Goal: Task Accomplishment & Management: Use online tool/utility

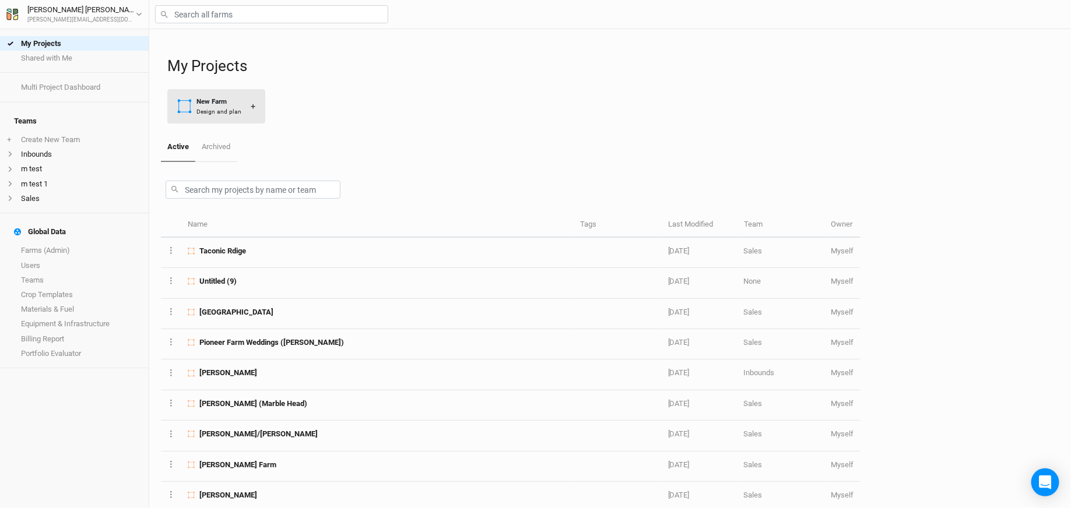
click at [229, 120] on button "New Farm Design and plan +" at bounding box center [216, 106] width 98 height 34
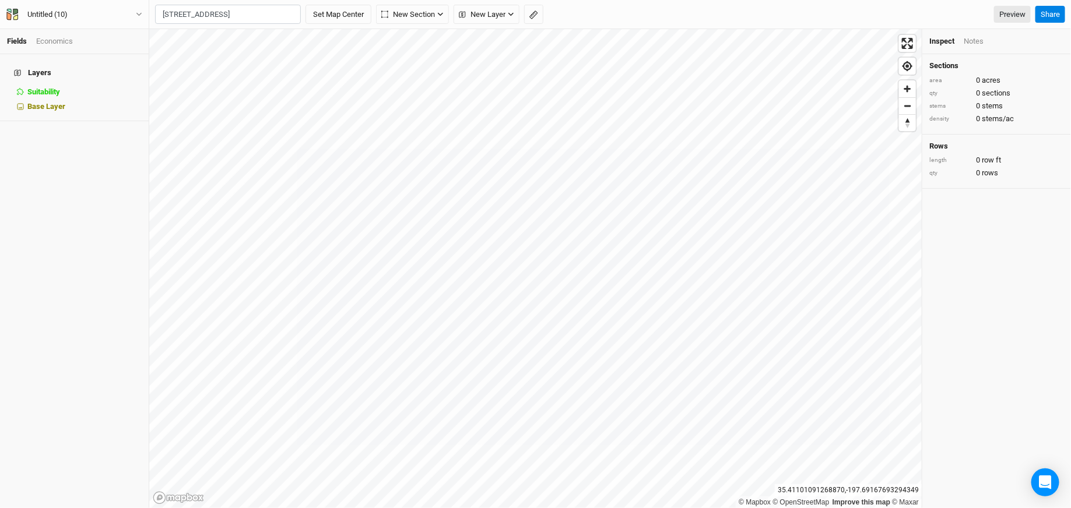
click at [245, 52] on div "[GEOGRAPHIC_DATA], [US_STATE] 20776, [GEOGRAPHIC_DATA]" at bounding box center [250, 54] width 145 height 20
type input "[STREET_ADDRESS][PERSON_NAME][US_STATE]"
click at [73, 19] on div "Untitled (10)" at bounding box center [47, 15] width 59 height 12
click at [72, 48] on button "Project Settings" at bounding box center [97, 47] width 92 height 15
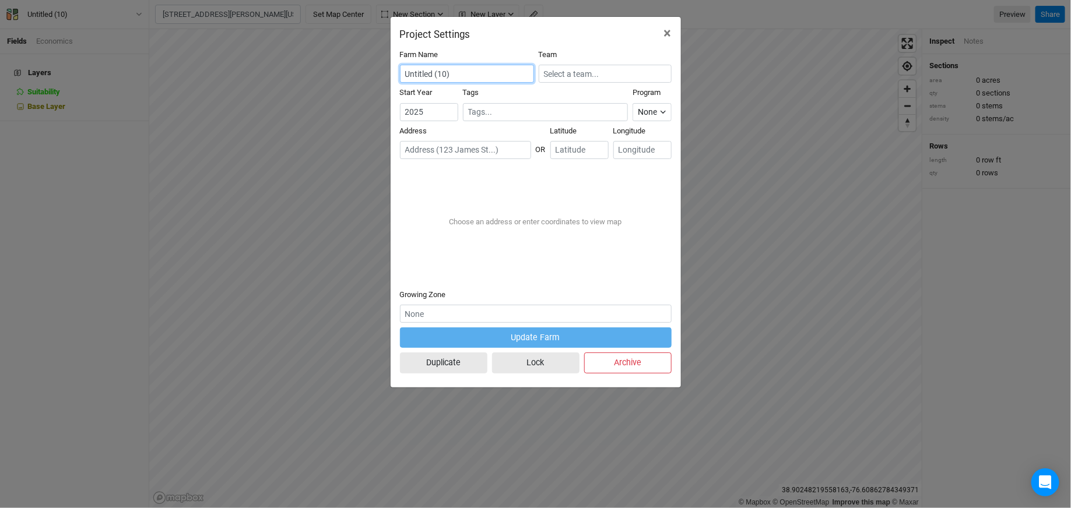
drag, startPoint x: 463, startPoint y: 78, endPoint x: 357, endPoint y: 77, distance: 106.7
click at [357, 77] on div "Project Settings × Farm Name Untitled (10) Team Start Year [DATE] Tags Program …" at bounding box center [535, 254] width 1071 height 508
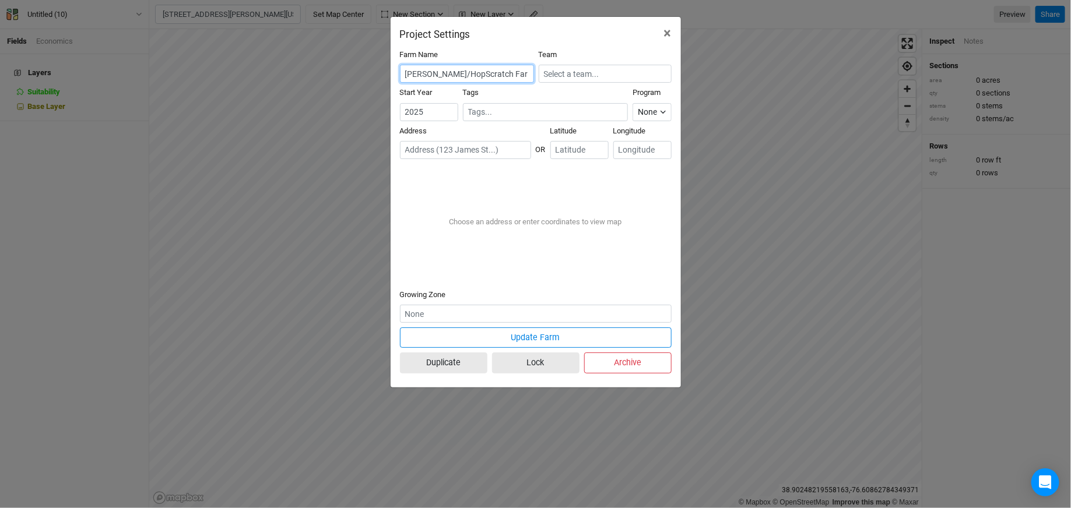
type input "[PERSON_NAME]/HopScratch Farm"
click at [600, 79] on input "text" at bounding box center [605, 74] width 133 height 18
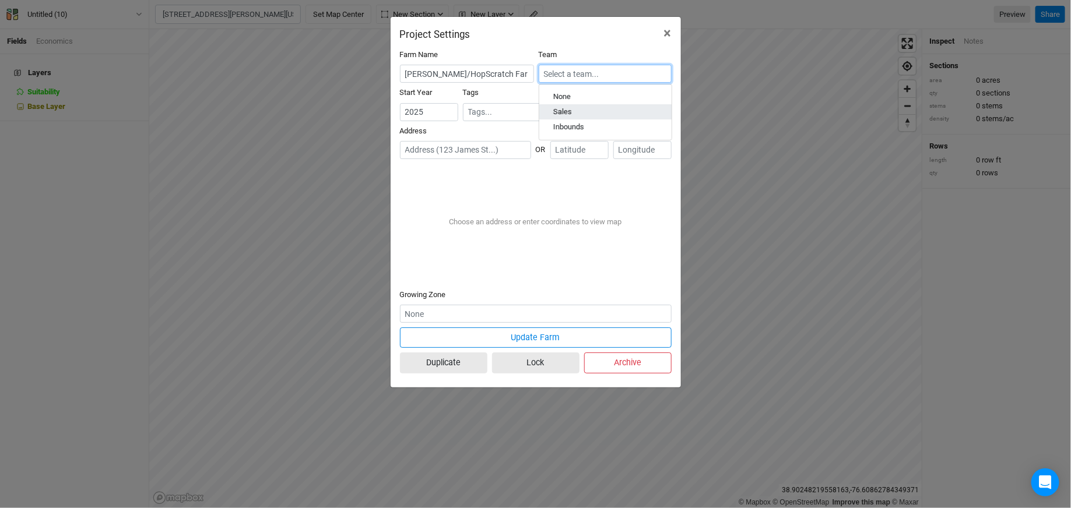
click at [582, 114] on div "Sales" at bounding box center [605, 112] width 104 height 10
type input "Sales"
click at [477, 153] on input "text" at bounding box center [465, 150] width 131 height 18
paste input "[STREET_ADDRESS]"
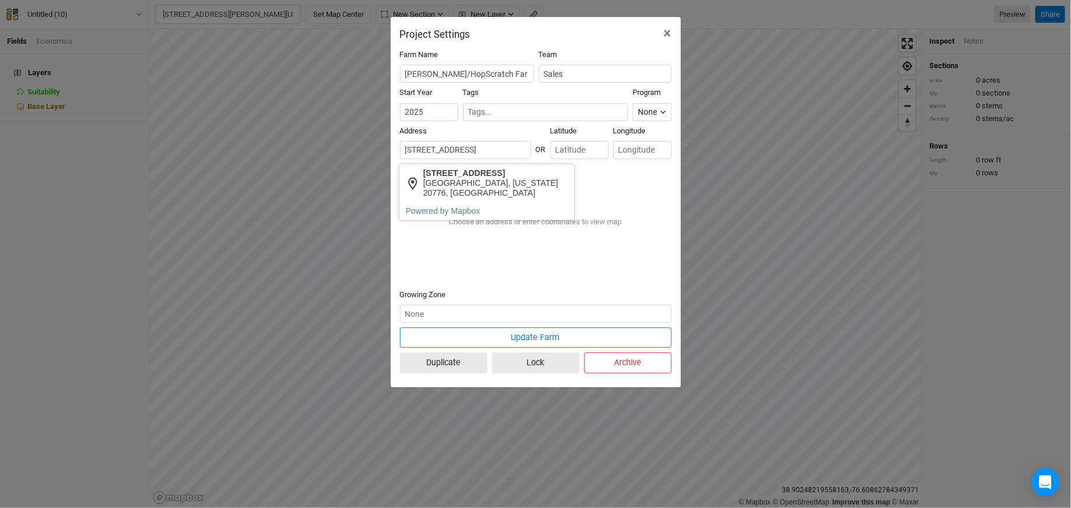
click at [484, 185] on div "[GEOGRAPHIC_DATA], [US_STATE] 20776, [GEOGRAPHIC_DATA]" at bounding box center [495, 188] width 145 height 20
type input "[STREET_ADDRESS][PERSON_NAME][US_STATE]"
type input "38.895815"
type input "-76.595201"
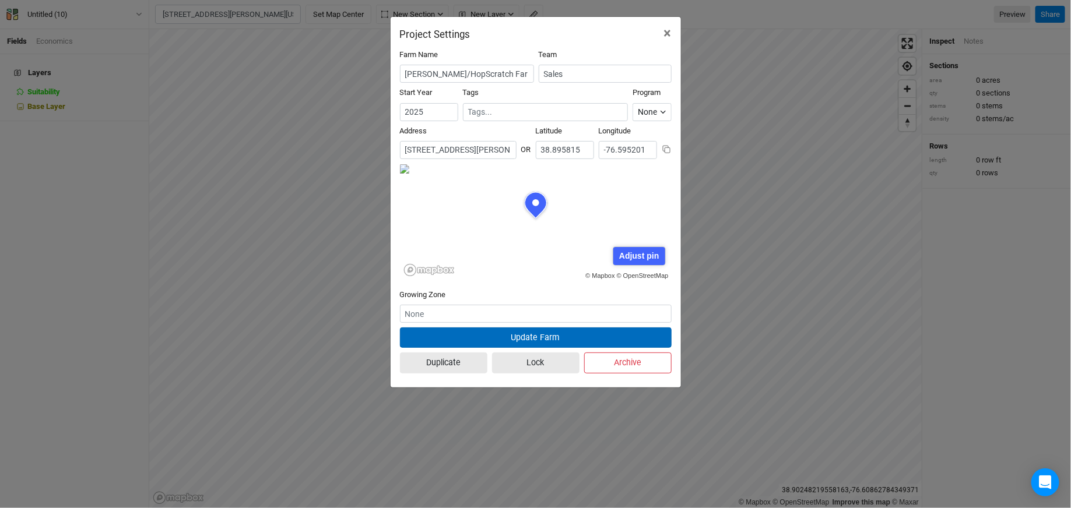
click at [483, 337] on button "Update Farm" at bounding box center [536, 338] width 272 height 20
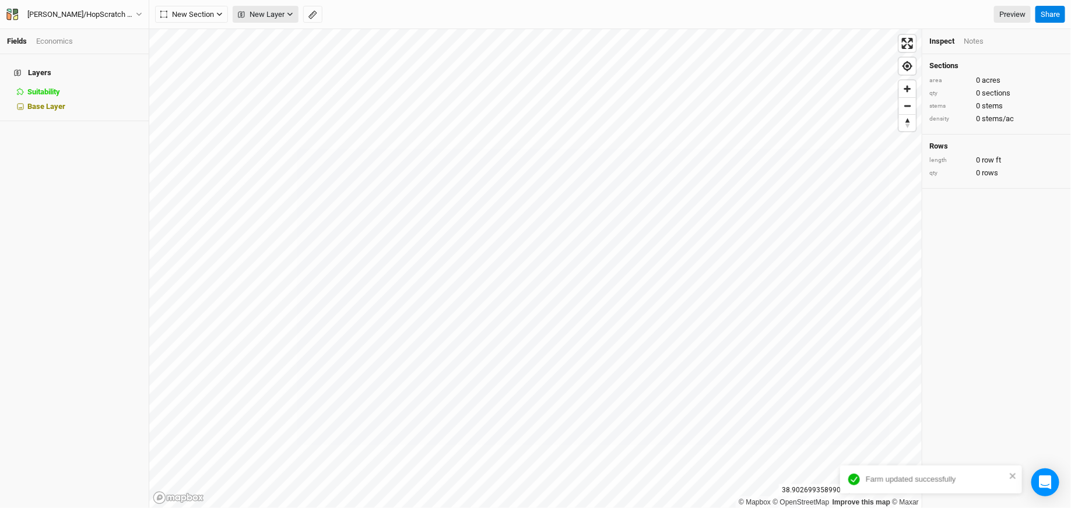
click at [263, 12] on span "New Layer" at bounding box center [261, 15] width 47 height 12
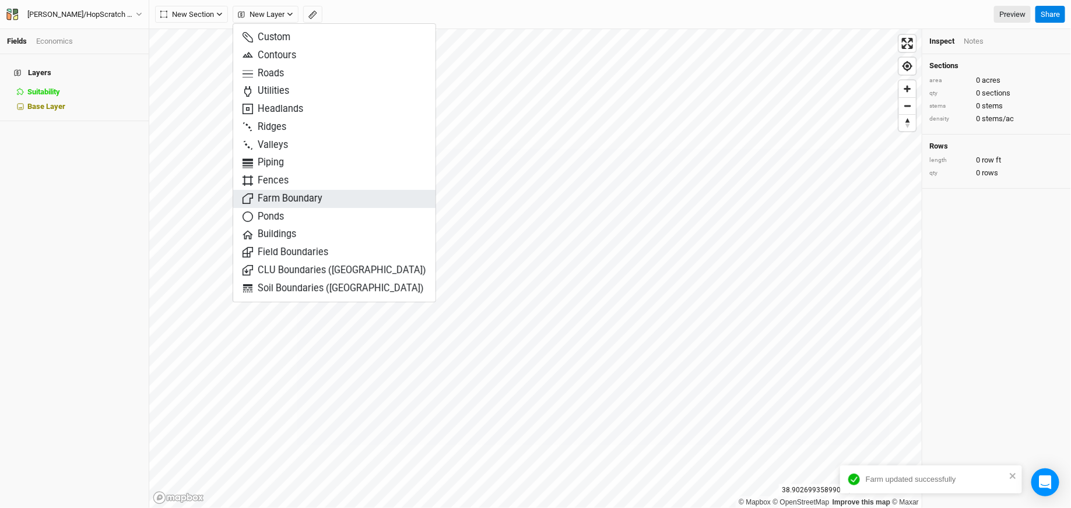
click at [284, 202] on span "Farm Boundary" at bounding box center [282, 198] width 80 height 13
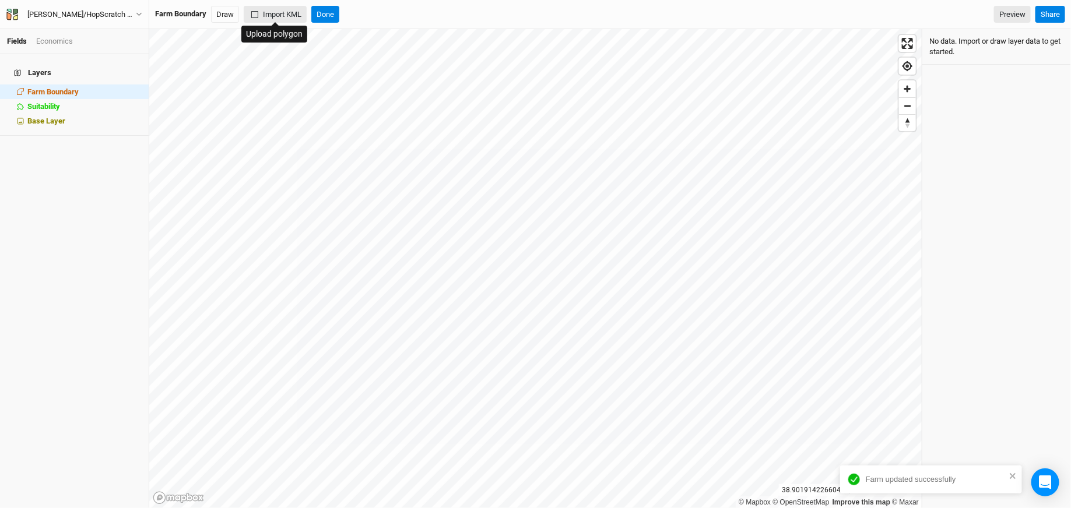
click at [267, 14] on button "Import KML" at bounding box center [275, 14] width 63 height 17
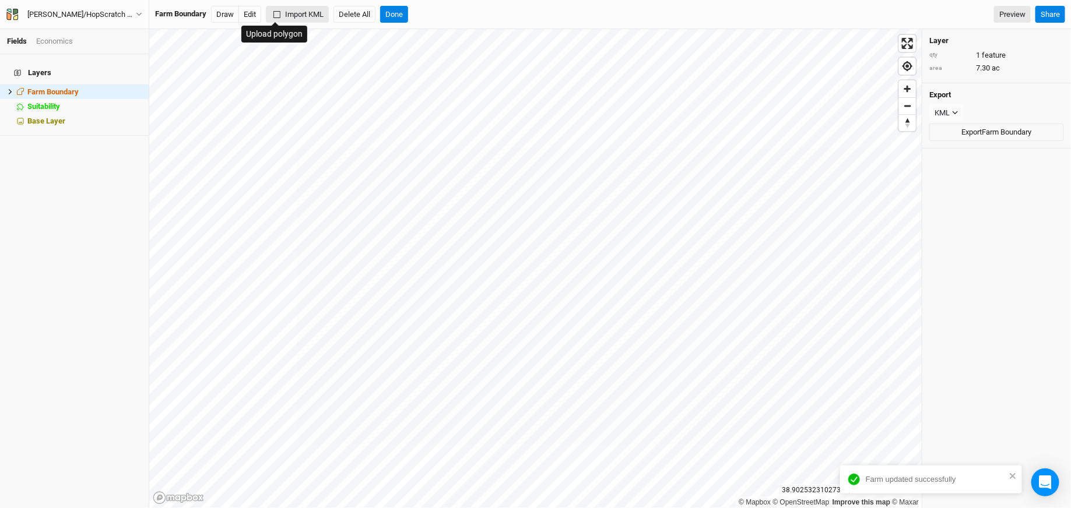
click at [284, 13] on button "Import KML" at bounding box center [297, 14] width 63 height 17
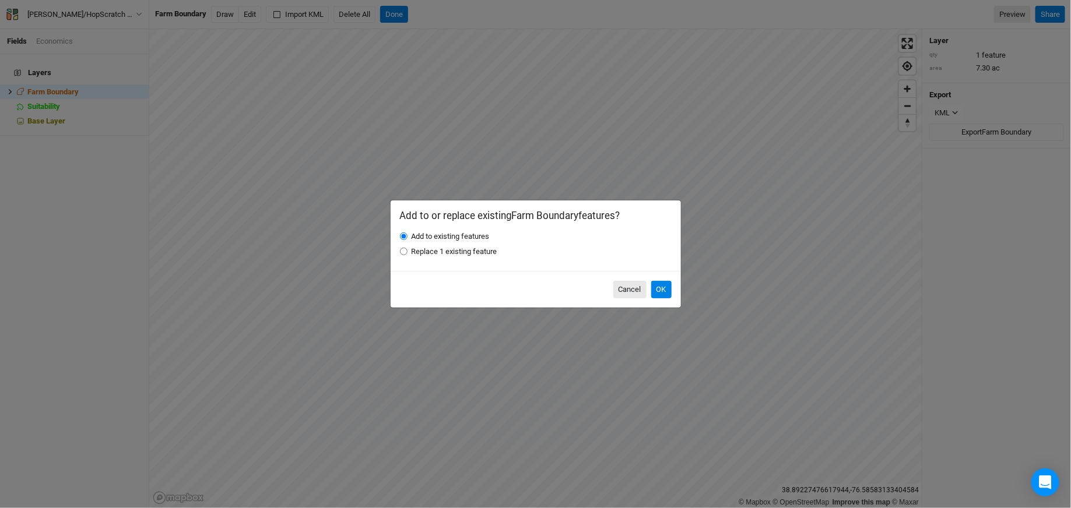
click at [673, 288] on div "Cancel OK" at bounding box center [535, 289] width 290 height 37
click at [667, 288] on button "OK" at bounding box center [661, 289] width 20 height 17
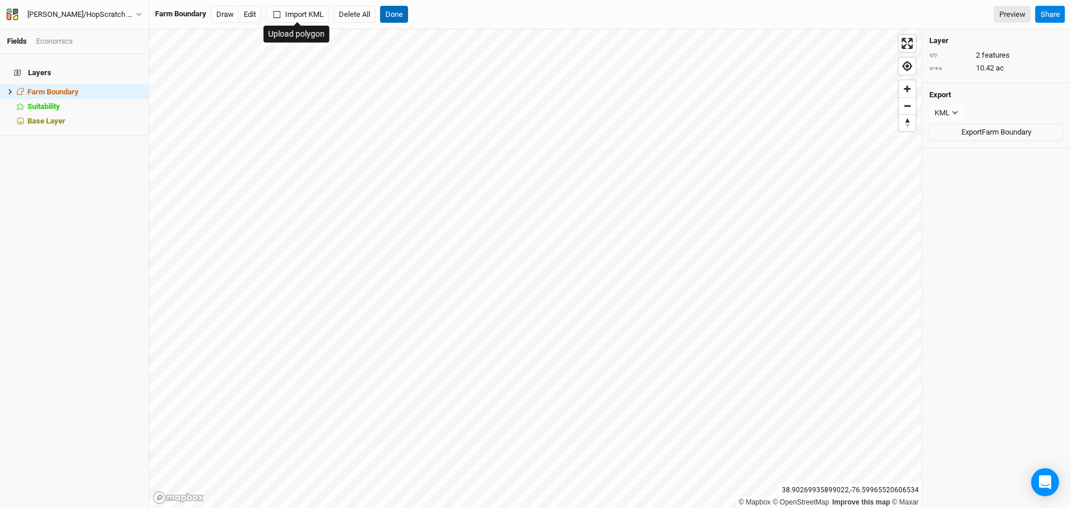
click at [398, 12] on button "Done" at bounding box center [394, 14] width 28 height 17
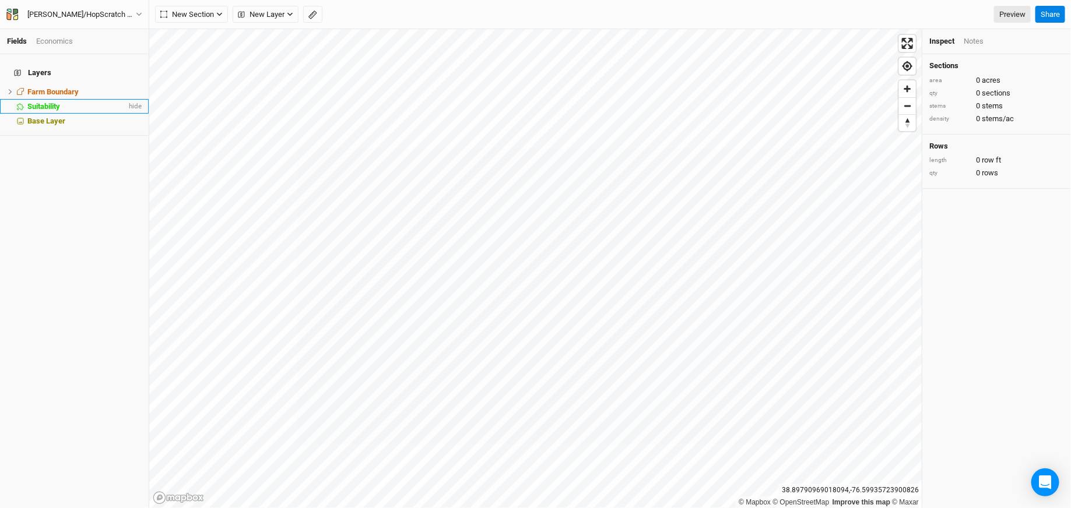
click at [39, 102] on span "Suitability" at bounding box center [43, 106] width 33 height 9
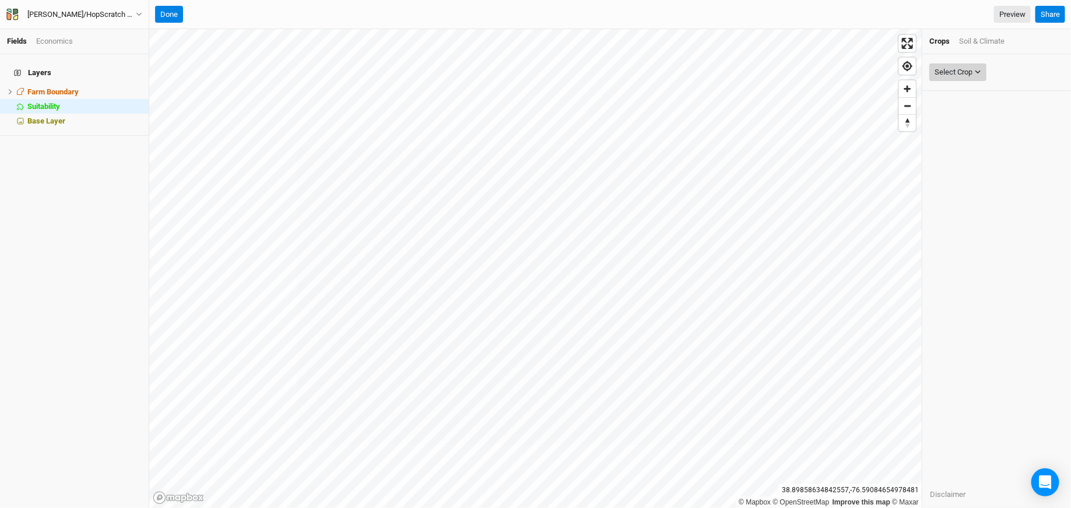
click at [956, 64] on button "Select Crop" at bounding box center [957, 72] width 57 height 17
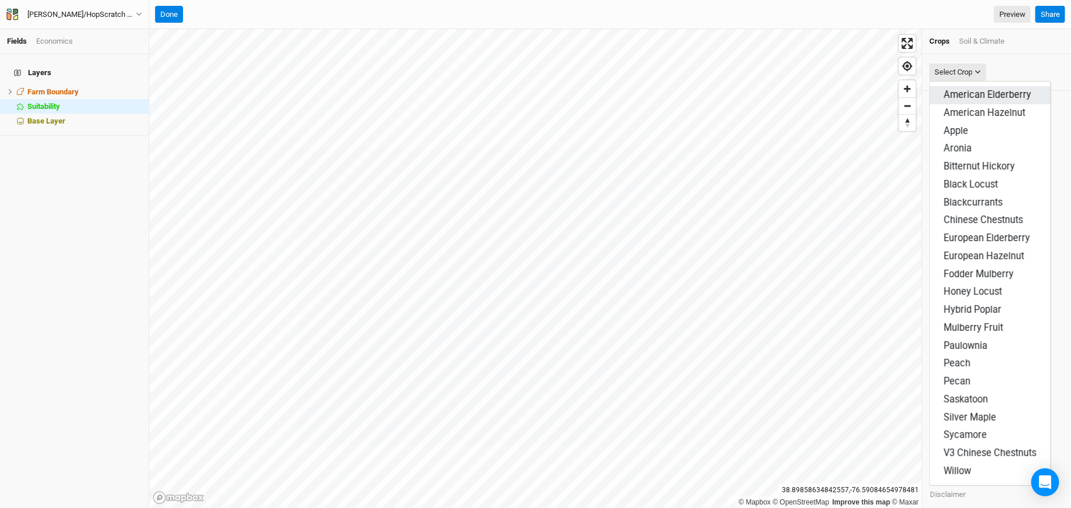
click at [958, 96] on span "American Elderberry" at bounding box center [987, 94] width 87 height 11
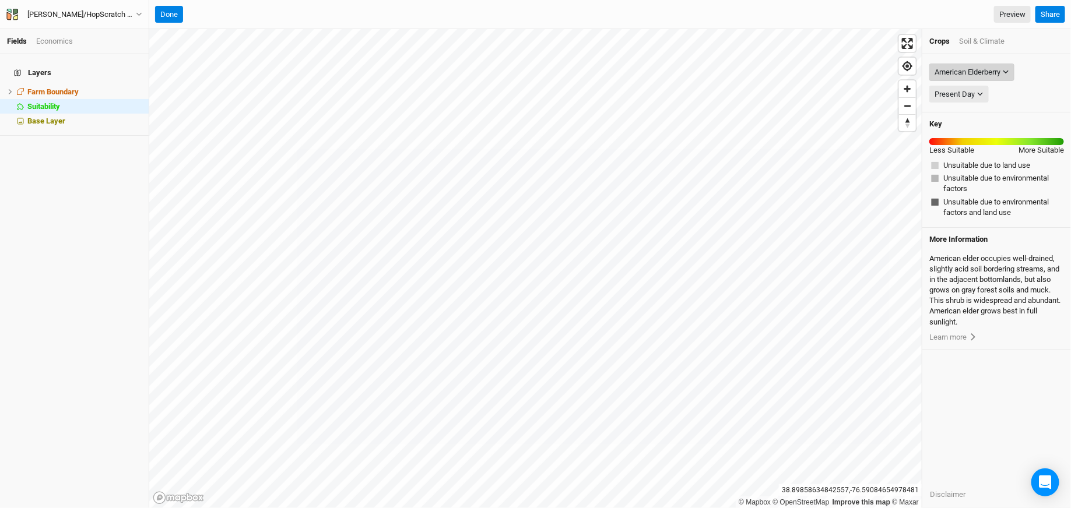
click at [959, 69] on div "American Elderberry" at bounding box center [967, 72] width 66 height 12
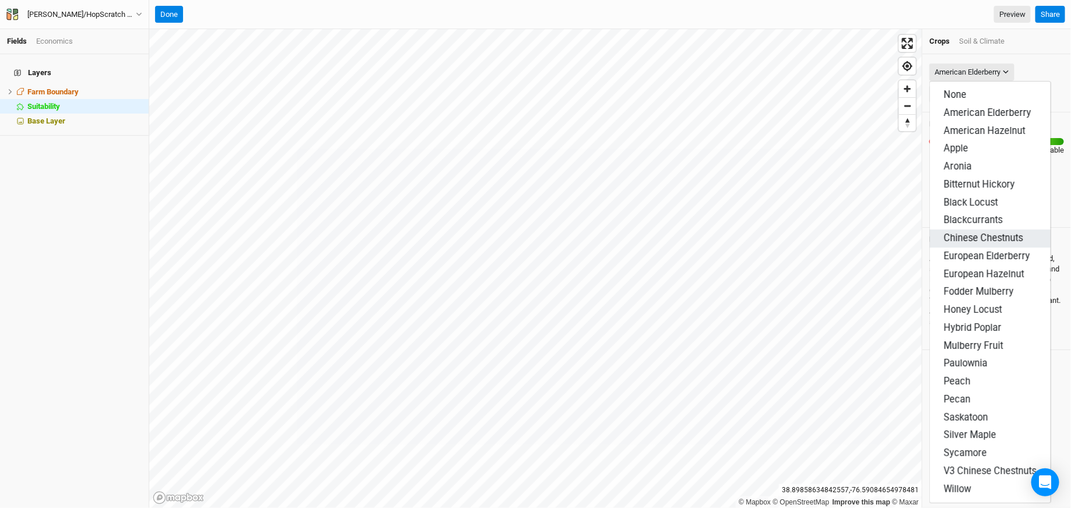
click at [962, 235] on span "Chinese Chestnuts" at bounding box center [983, 238] width 79 height 11
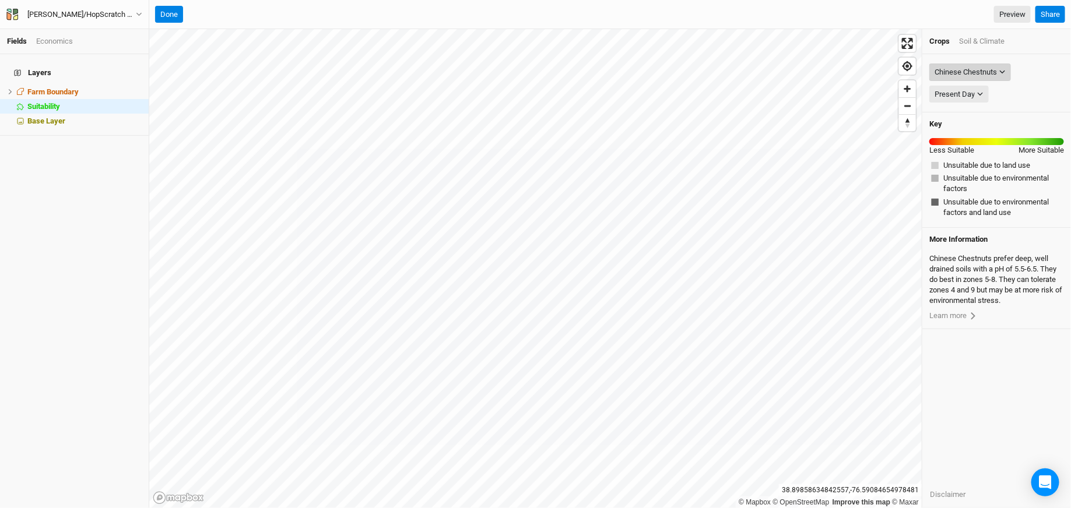
click at [963, 79] on button "Chinese Chestnuts" at bounding box center [970, 72] width 82 height 17
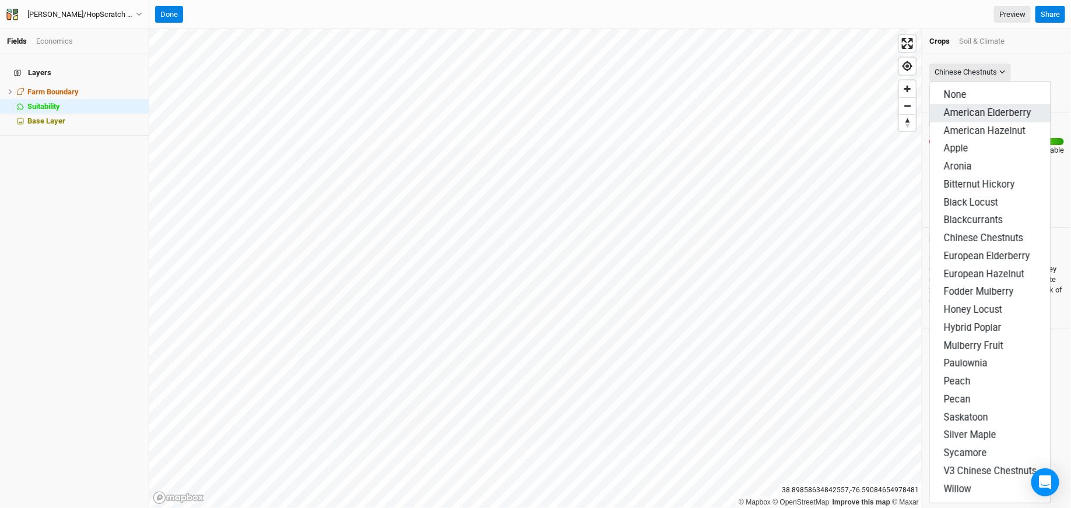
click at [960, 104] on button "American Elderberry" at bounding box center [990, 113] width 121 height 18
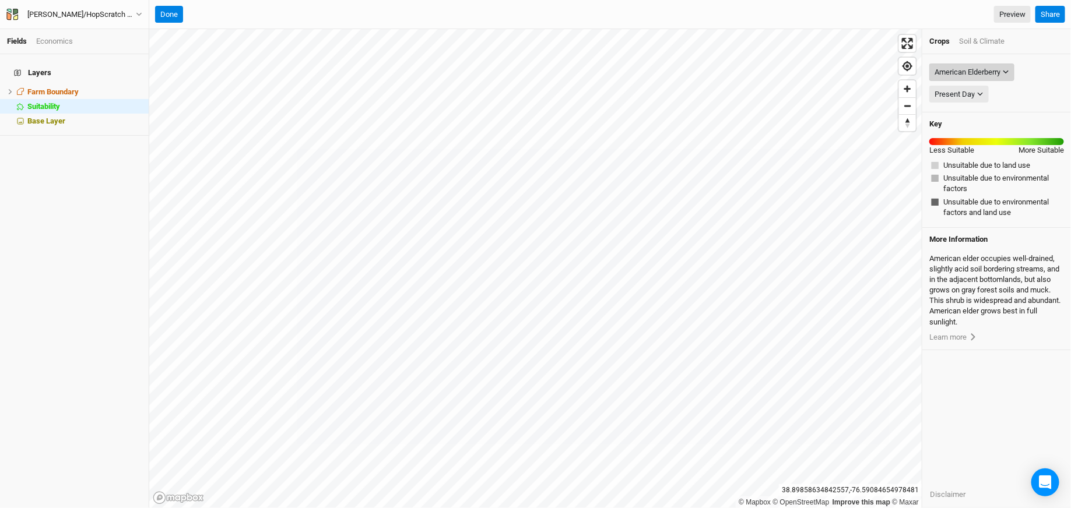
click at [956, 69] on div "American Elderberry" at bounding box center [967, 72] width 66 height 12
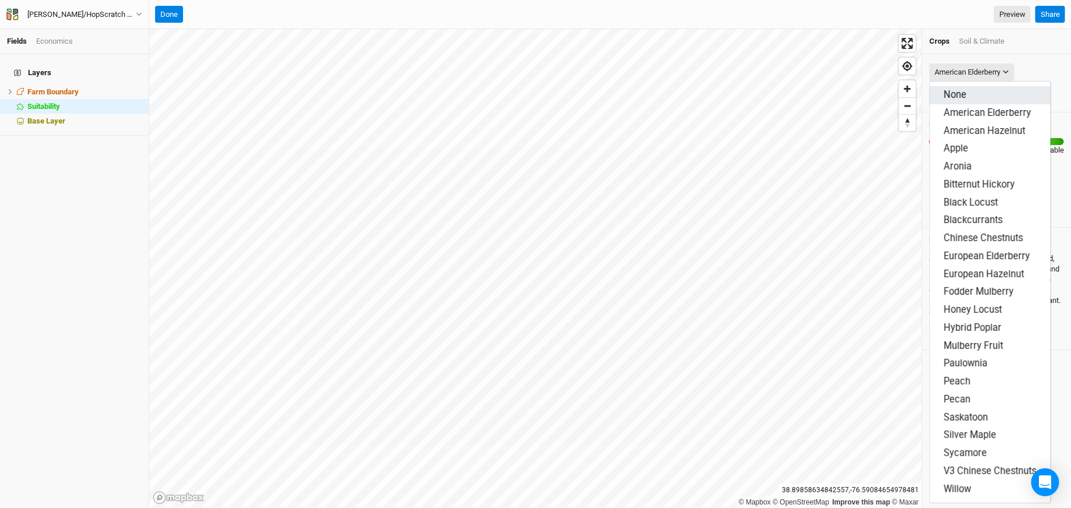
click at [953, 91] on span "None" at bounding box center [955, 94] width 23 height 11
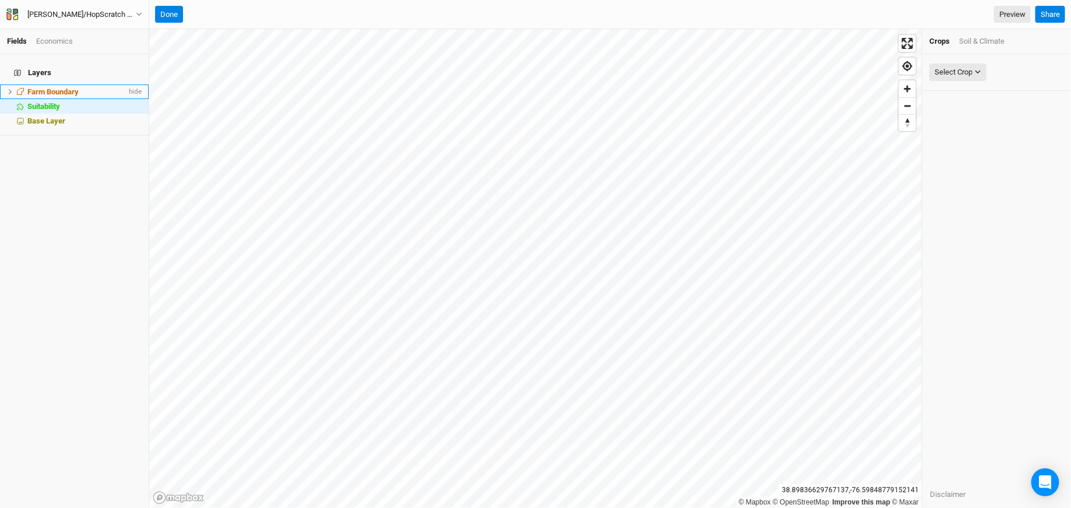
click at [42, 87] on span "Farm Boundary" at bounding box center [52, 91] width 51 height 9
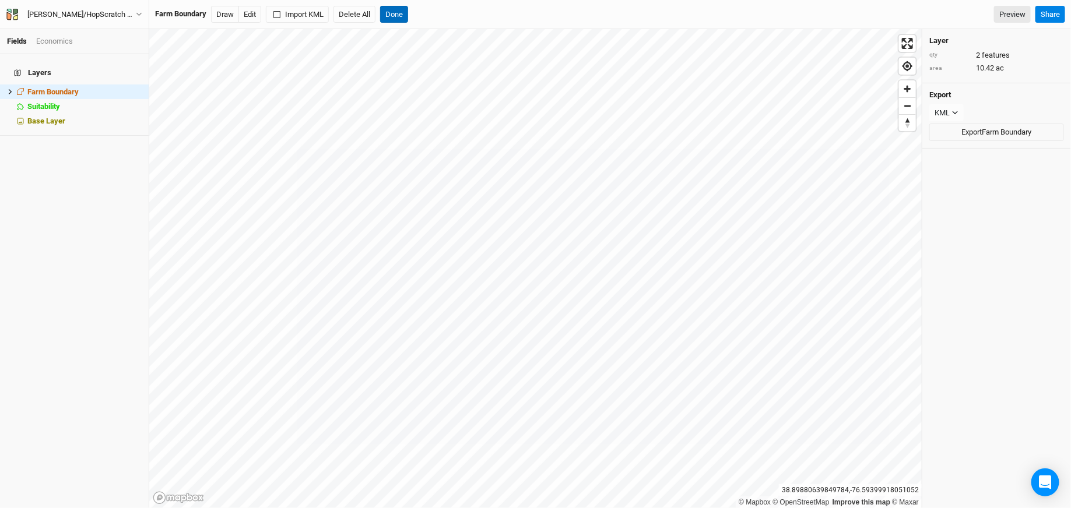
click at [389, 10] on button "Done" at bounding box center [394, 14] width 28 height 17
